Goal: Check status

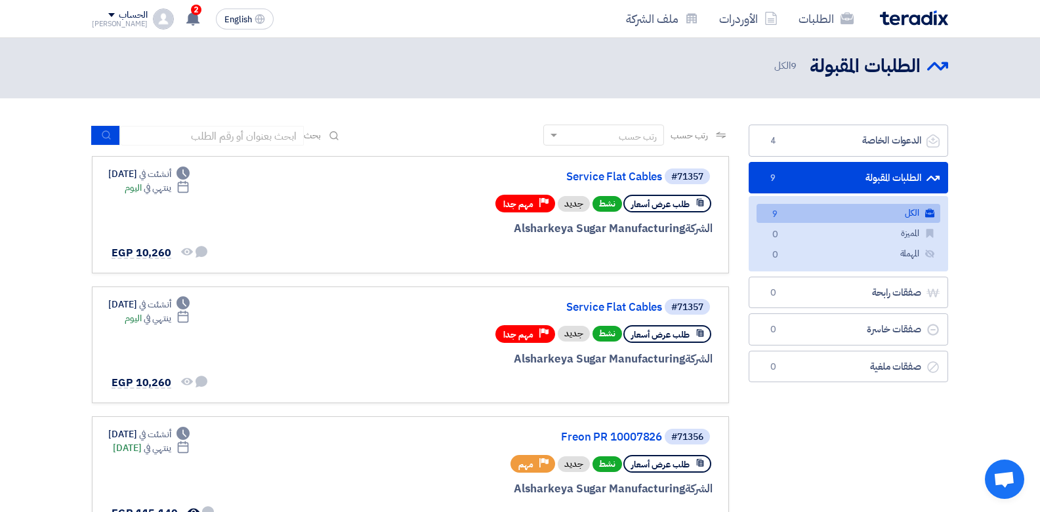
scroll to position [5, 0]
click at [186, 18] on icon at bounding box center [193, 18] width 14 height 14
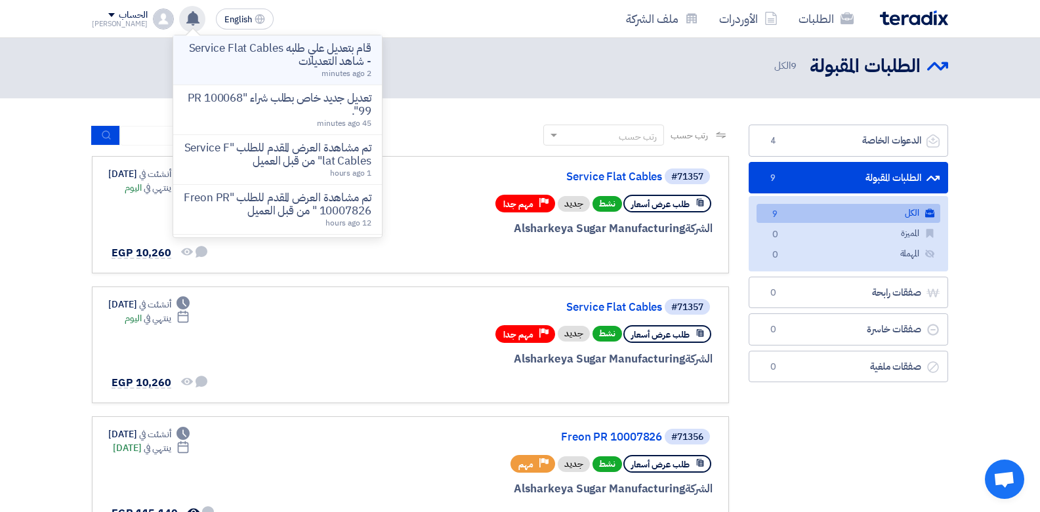
click at [245, 54] on p "قام بتعديل علي طلبه Service Flat Cables - شاهد التعديلات" at bounding box center [278, 55] width 188 height 26
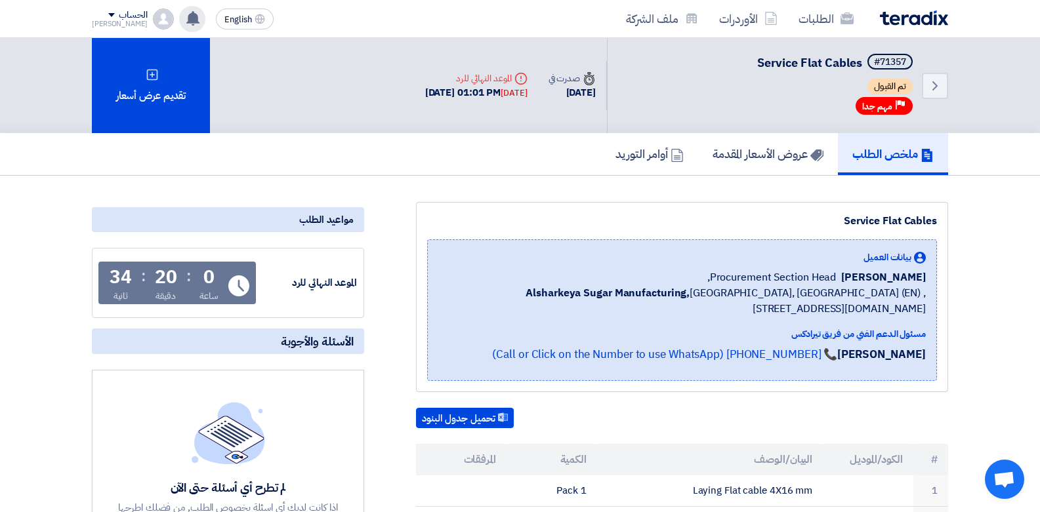
click at [179, 27] on div "قام بتعديل علي طلبه Service Flat Cables - شاهد التعديلات 3 minutes ago تعديل جد…" at bounding box center [192, 19] width 26 height 26
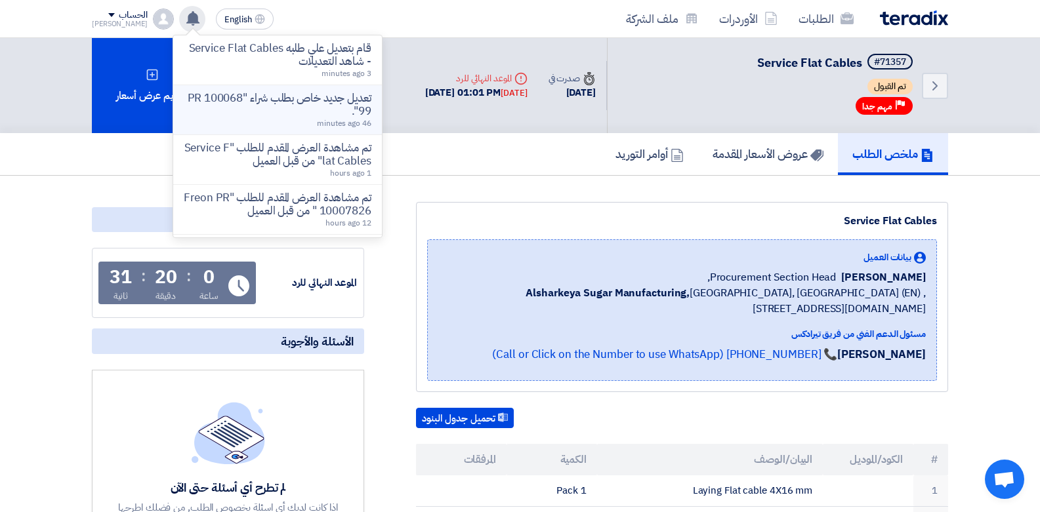
click at [276, 117] on div "تعديل جديد خاص بطلب شراء "PR 10006899". 46 minutes ago" at bounding box center [278, 110] width 188 height 36
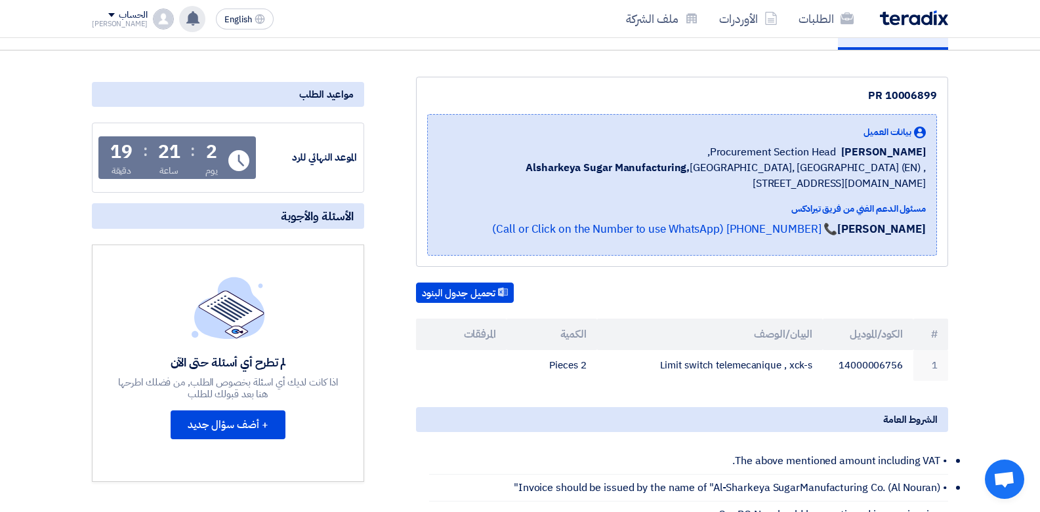
scroll to position [143, 0]
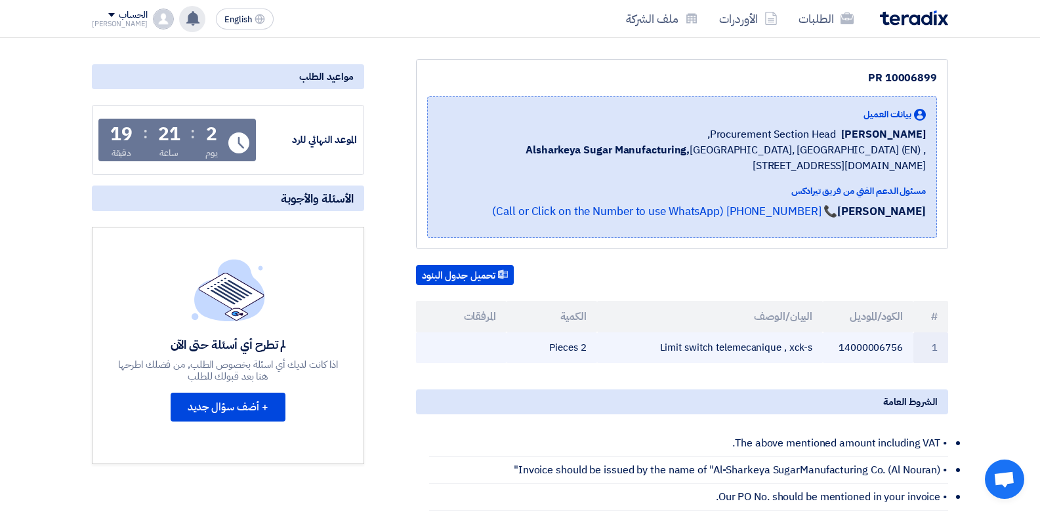
drag, startPoint x: 787, startPoint y: 350, endPoint x: 812, endPoint y: 347, distance: 25.1
click at [812, 347] on td "Limit switch telemecanique , xck-s" at bounding box center [710, 348] width 226 height 31
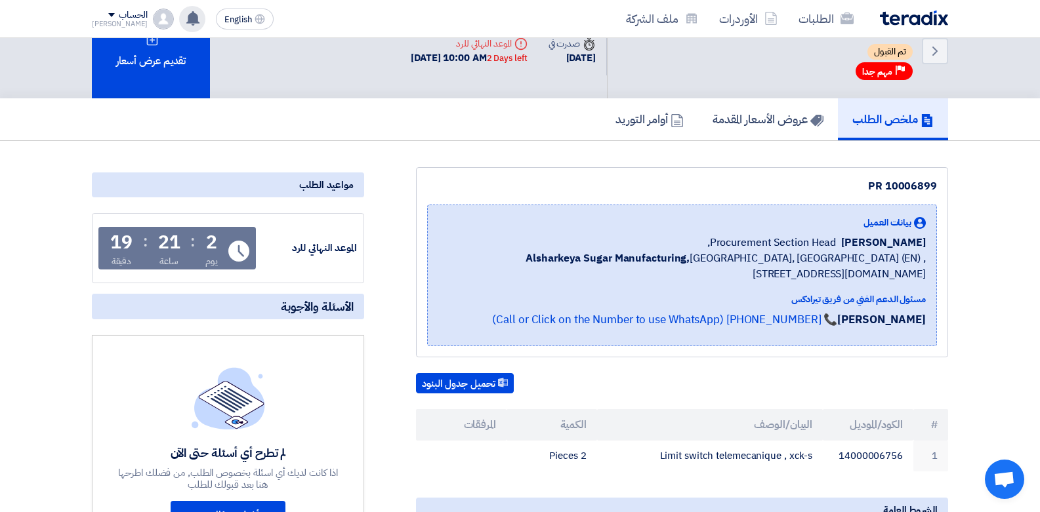
scroll to position [16, 0]
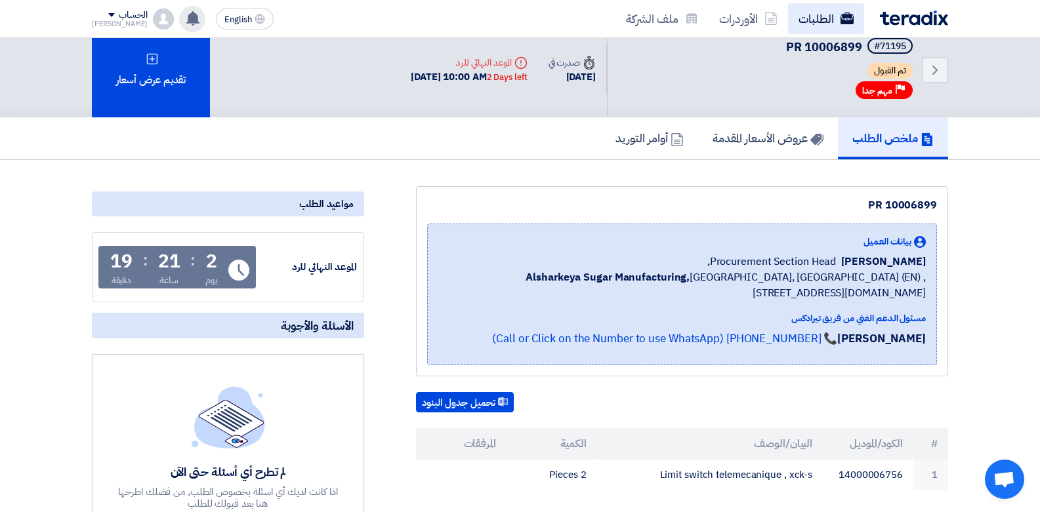
click at [798, 12] on link "الطلبات" at bounding box center [826, 18] width 76 height 31
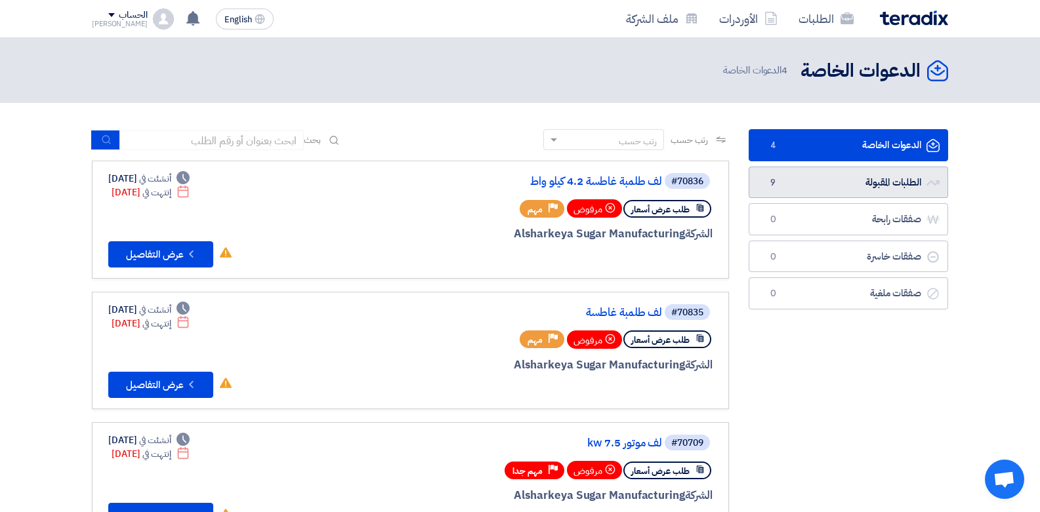
click at [875, 190] on link "الطلبات المقبولة الطلبات المقبولة 9" at bounding box center [847, 183] width 199 height 32
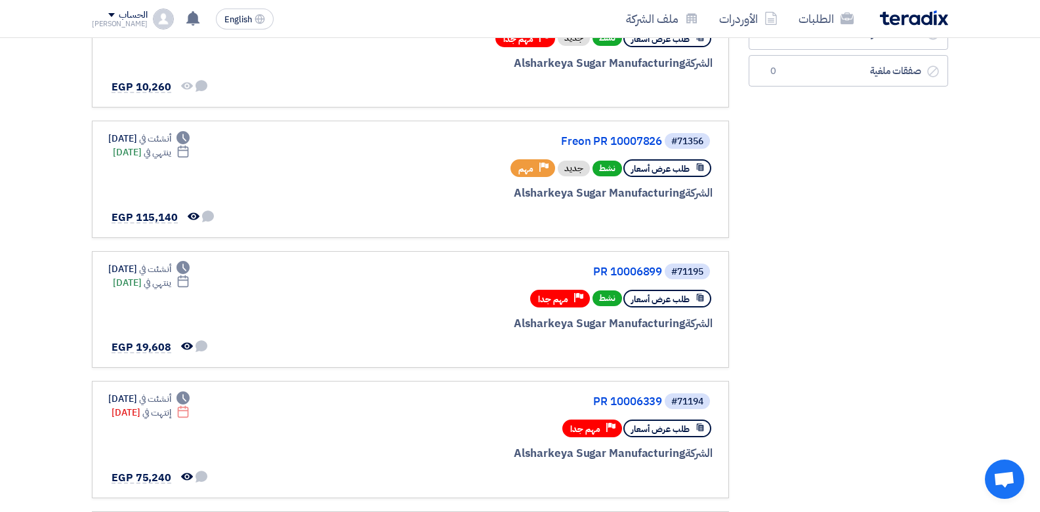
scroll to position [361, 0]
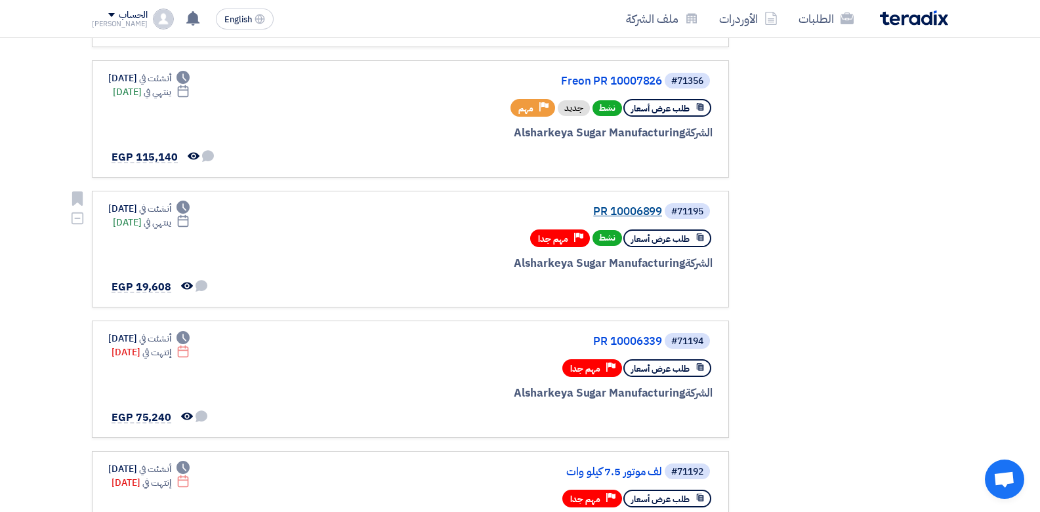
click at [609, 212] on link "PR 10006899" at bounding box center [530, 212] width 262 height 12
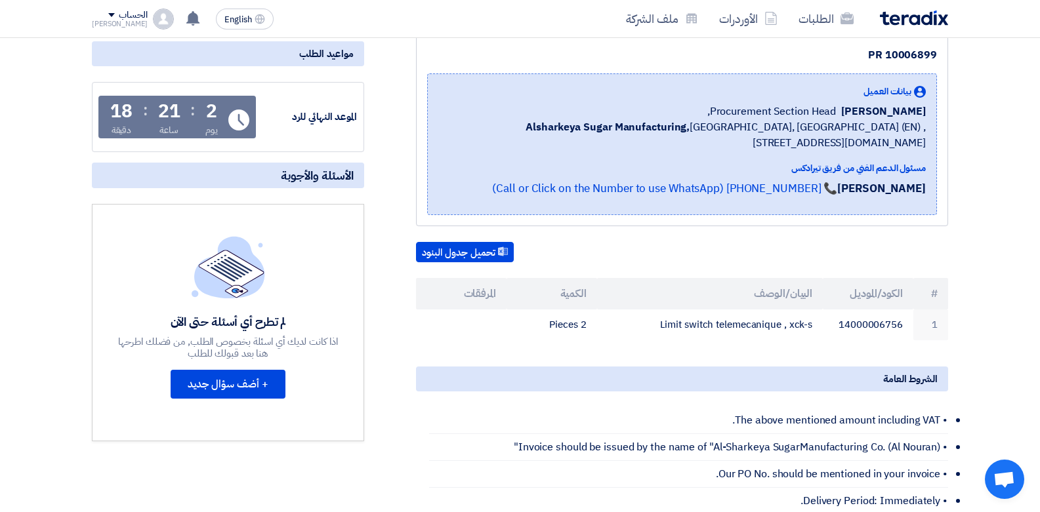
scroll to position [152, 0]
